Goal: Entertainment & Leisure: Consume media (video, audio)

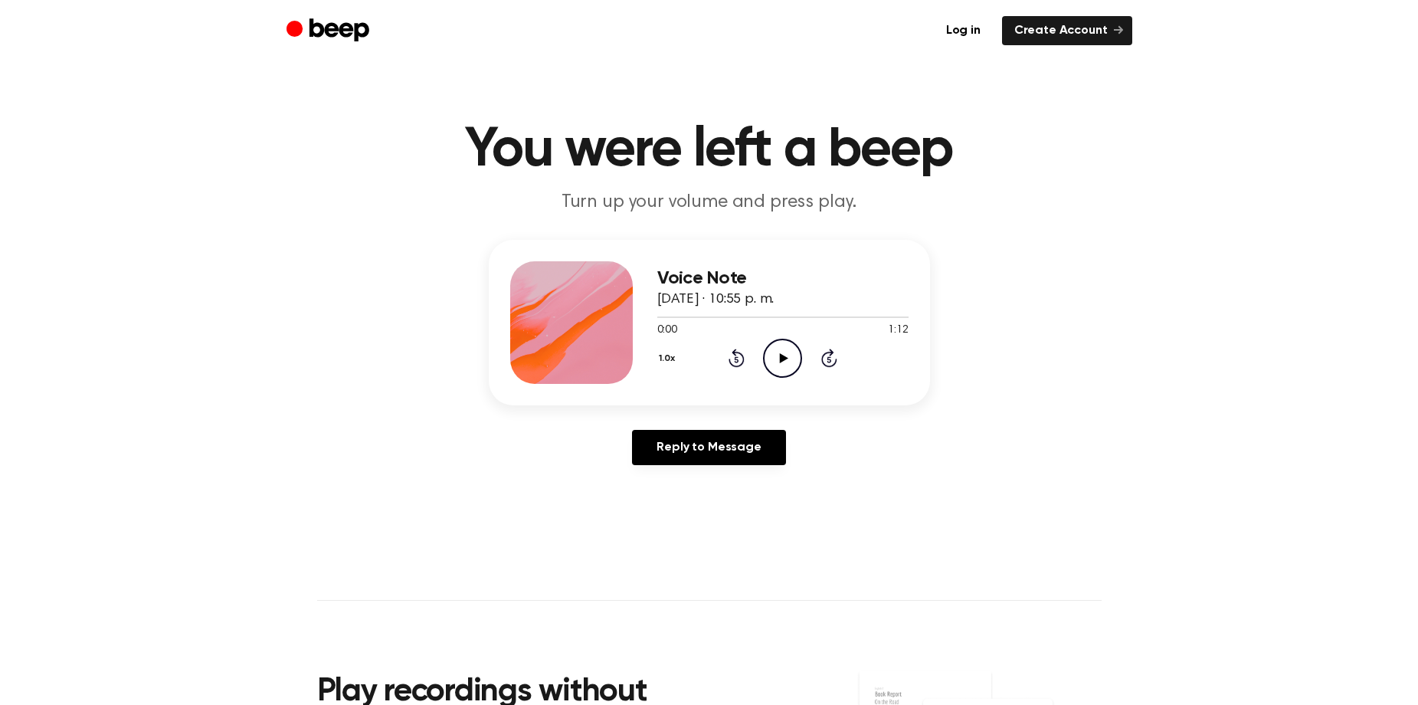
click at [779, 354] on icon "Play Audio" at bounding box center [782, 358] width 39 height 39
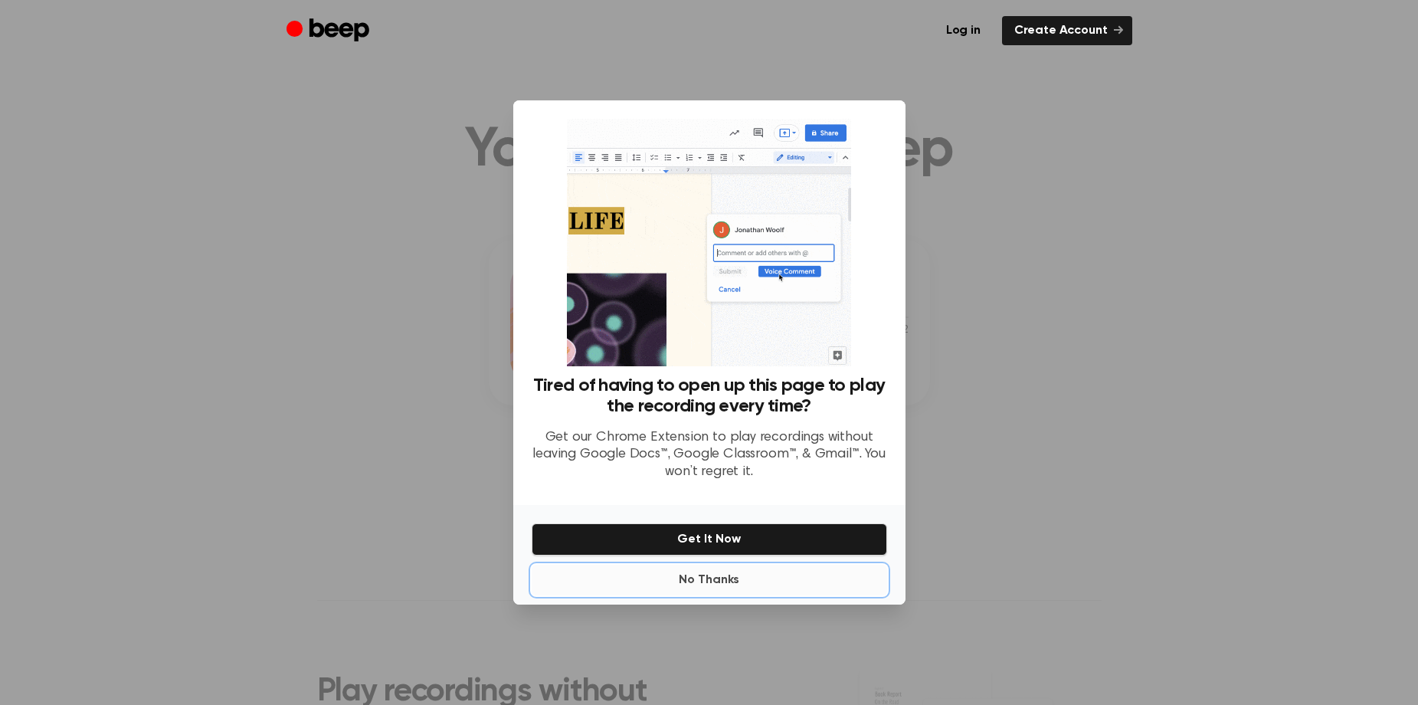
click at [728, 582] on button "No Thanks" at bounding box center [710, 580] width 356 height 31
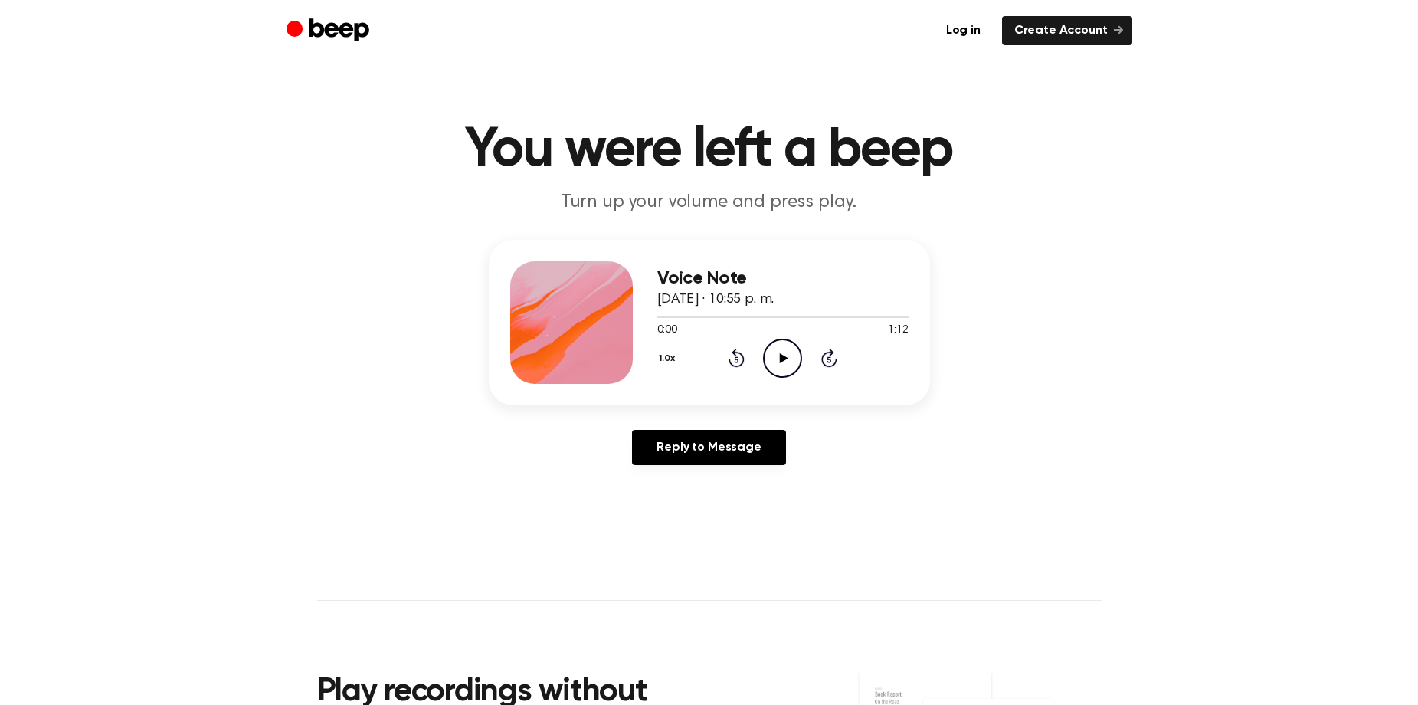
click at [769, 334] on div "0:00 1:12" at bounding box center [782, 331] width 251 height 16
click at [777, 346] on icon "Play Audio" at bounding box center [782, 358] width 39 height 39
click at [746, 317] on div at bounding box center [782, 316] width 251 height 12
